Goal: Contribute content

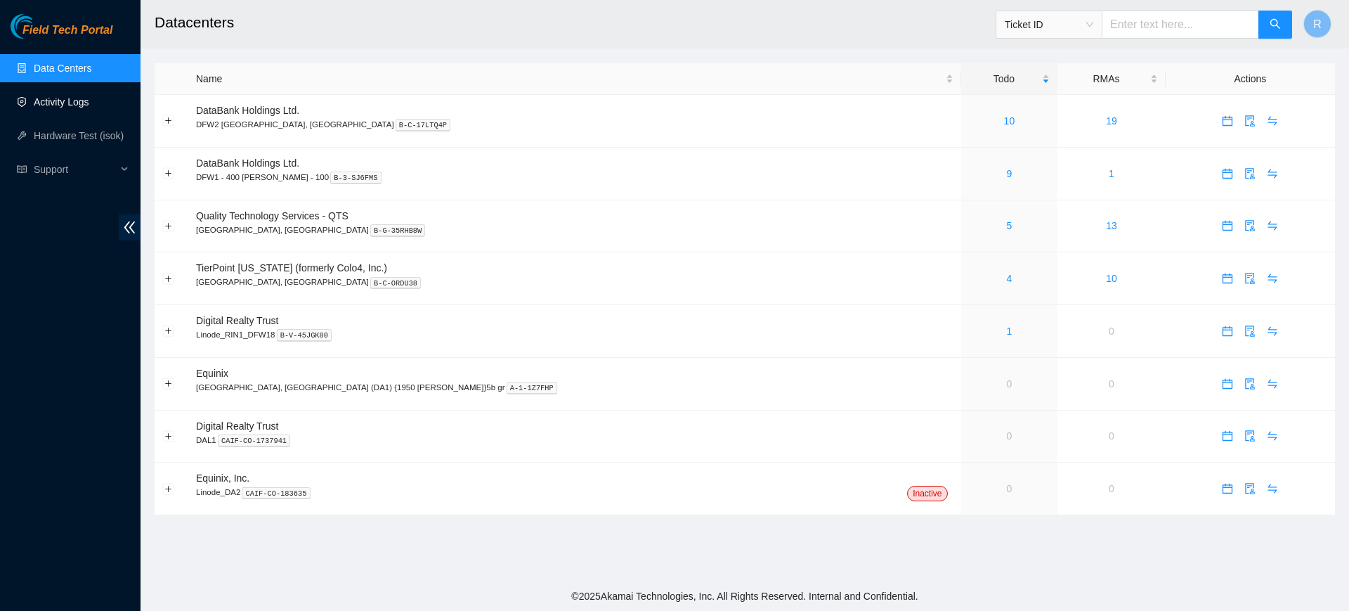
click at [76, 96] on link "Activity Logs" at bounding box center [62, 101] width 56 height 11
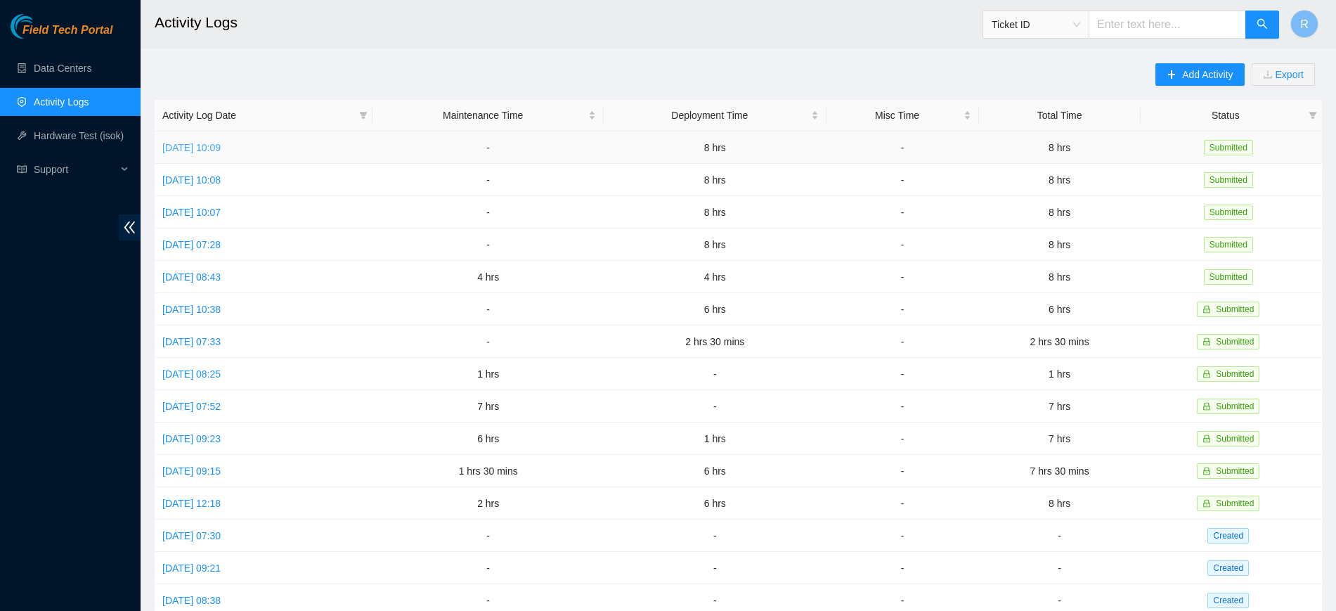
click at [221, 146] on link "[DATE] 10:09" at bounding box center [191, 147] width 58 height 11
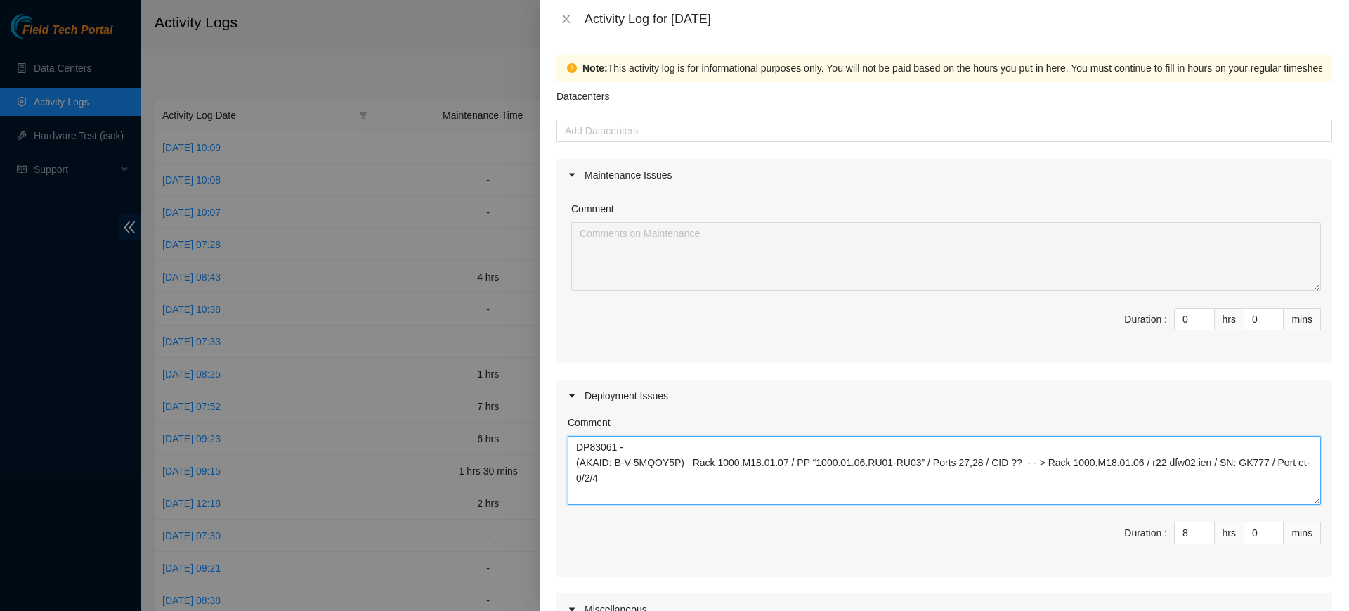
click at [641, 483] on textarea "DP83061 - (AKAID: B-V-5MQOY5P) Rack 1000.M18.01.07 / PP “1000.01.06.RU01-RU03” …" at bounding box center [944, 470] width 753 height 69
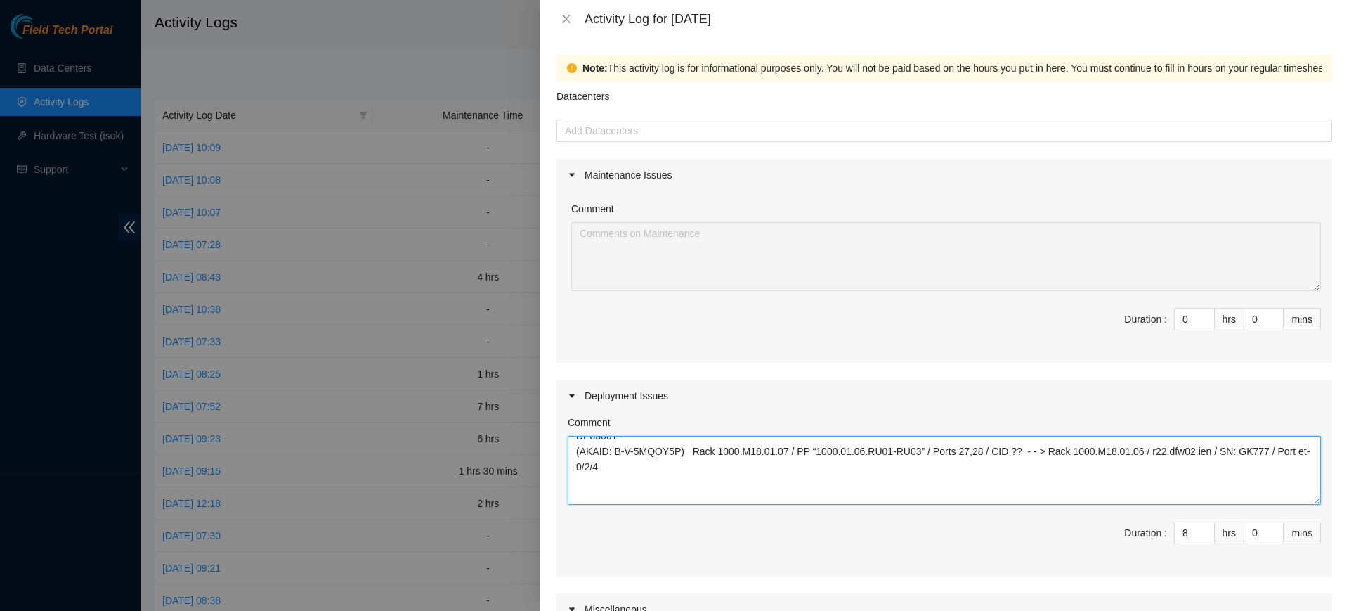
paste textarea "DP64847 - Re ran traces for DFW14 cross connect after notification that [PERSON…"
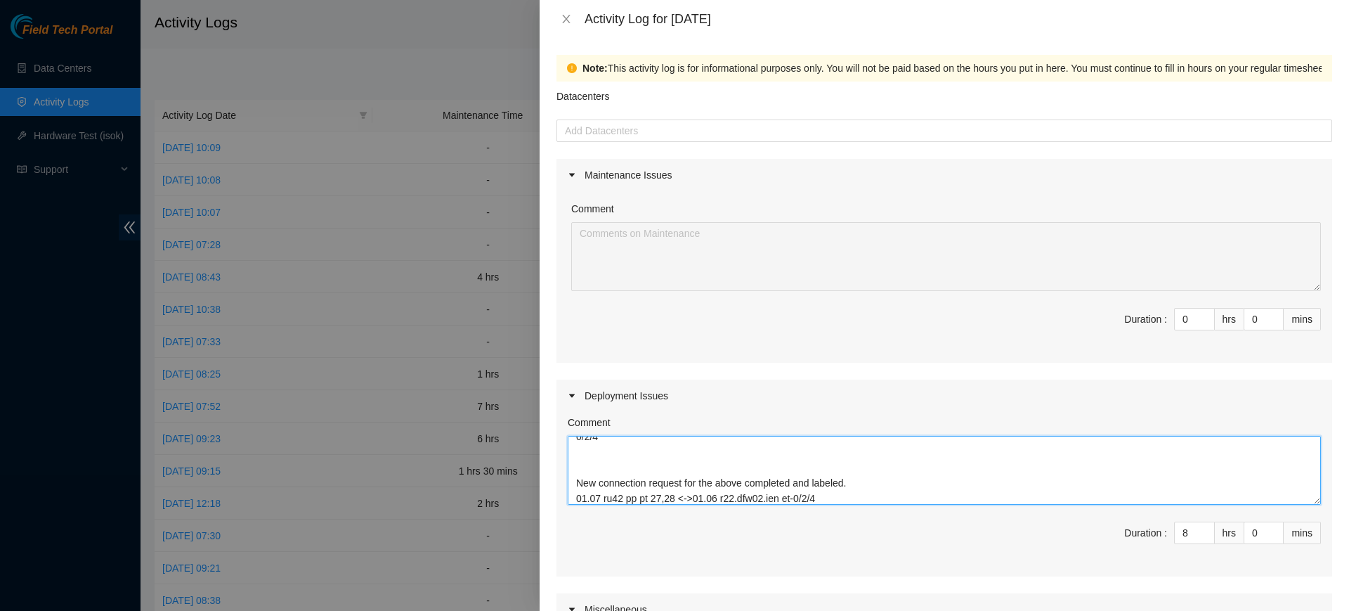
scroll to position [26, 0]
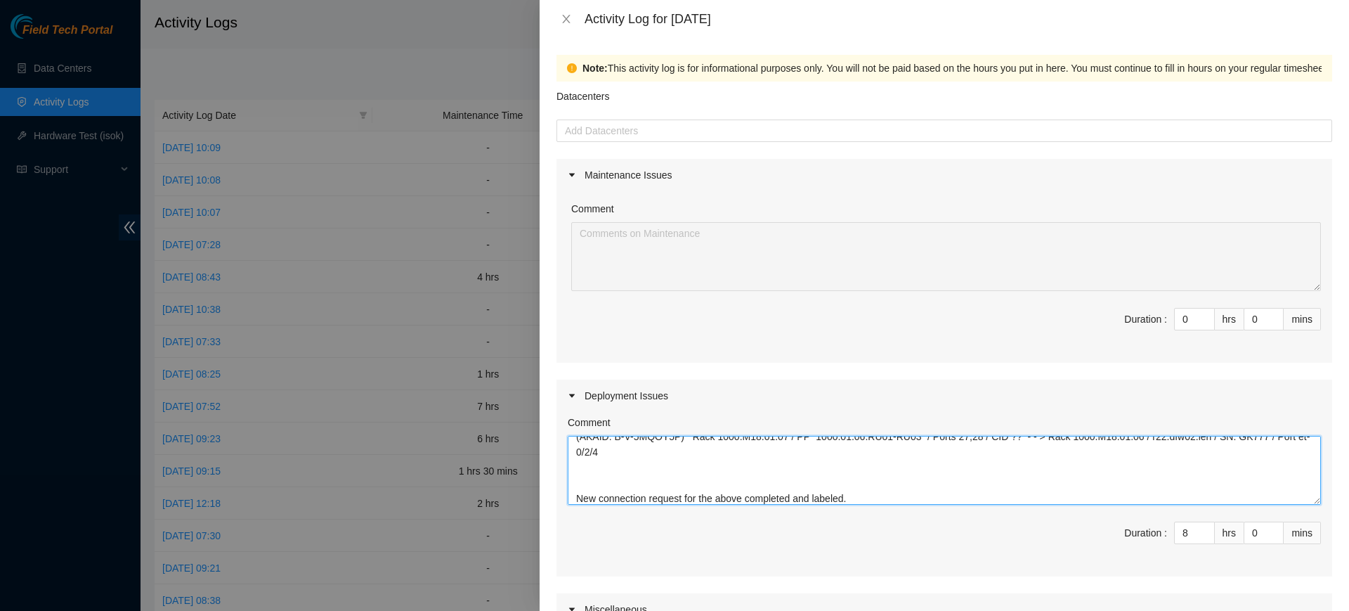
click at [947, 468] on textarea "DP83061 - (AKAID: B-V-5MQOY5P) Rack 1000.M18.01.07 / PP “1000.01.06.RU01-RU03” …" at bounding box center [944, 470] width 753 height 69
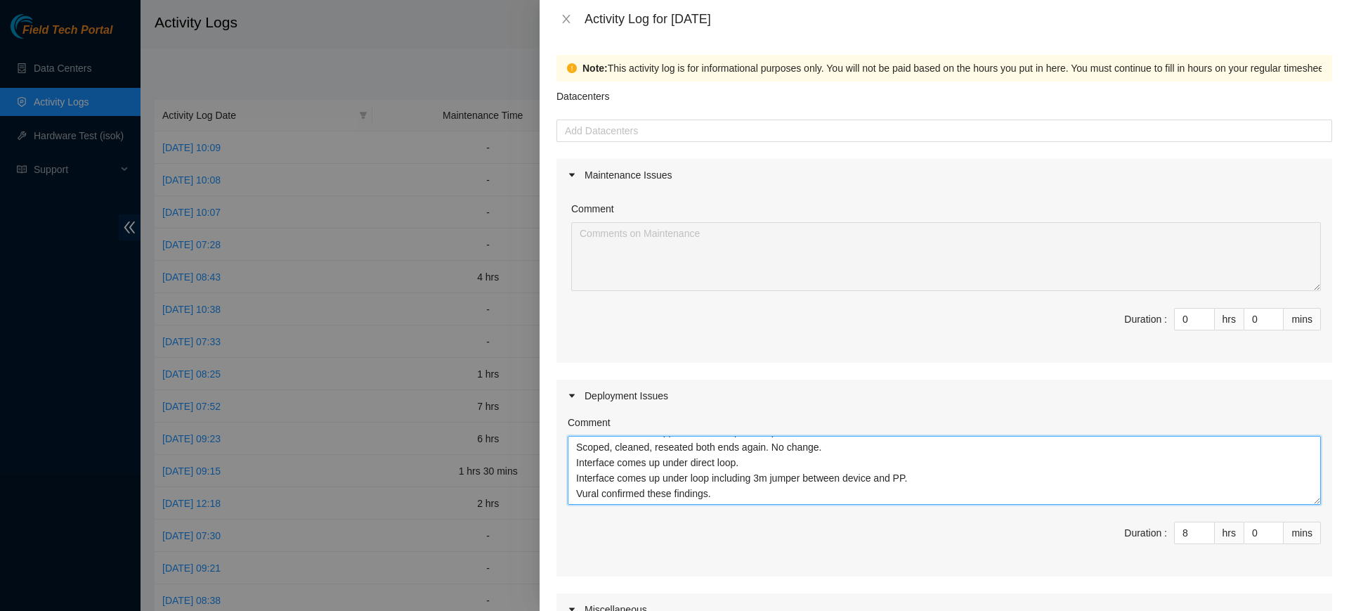
scroll to position [197, 0]
paste textarea "DP64847 - Re ran traces for DFW14 cross connect after notification that [PERSON…"
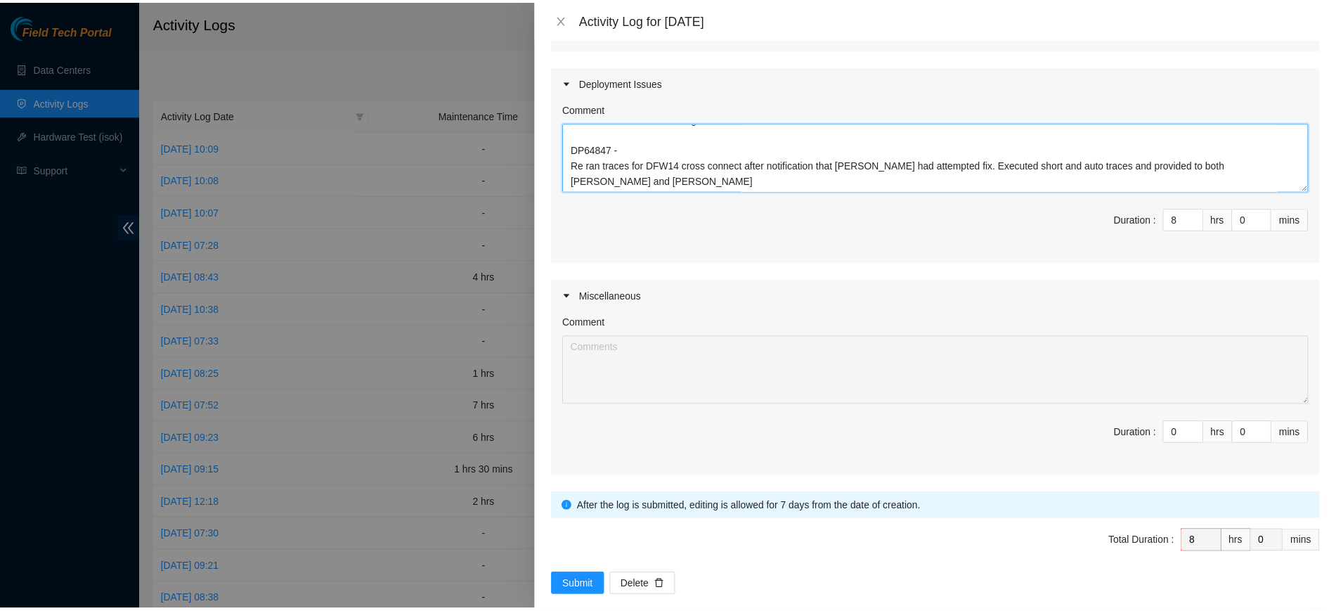
scroll to position [333, 0]
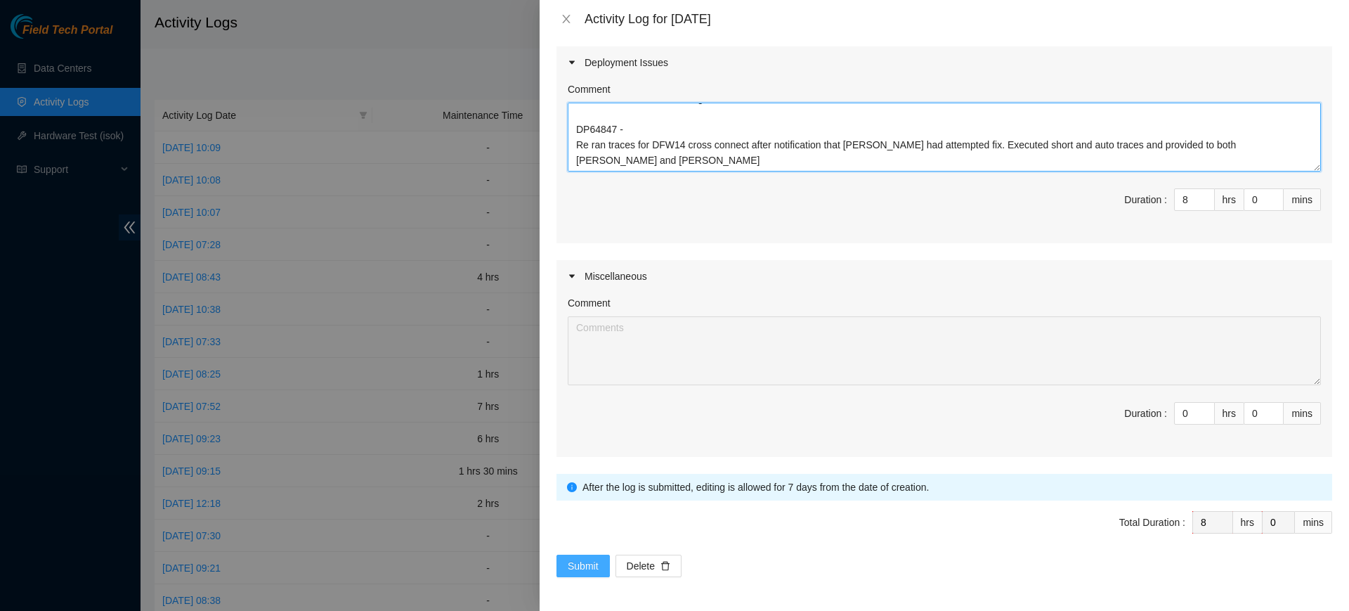
type textarea "DP83061 - (AKAID: B-V-5MQOY5P) Rack 1000.M18.01.07 / PP “1000.01.06.RU01-RU03” …"
click at [599, 564] on button "Submit" at bounding box center [583, 565] width 53 height 22
